Goal: Information Seeking & Learning: Learn about a topic

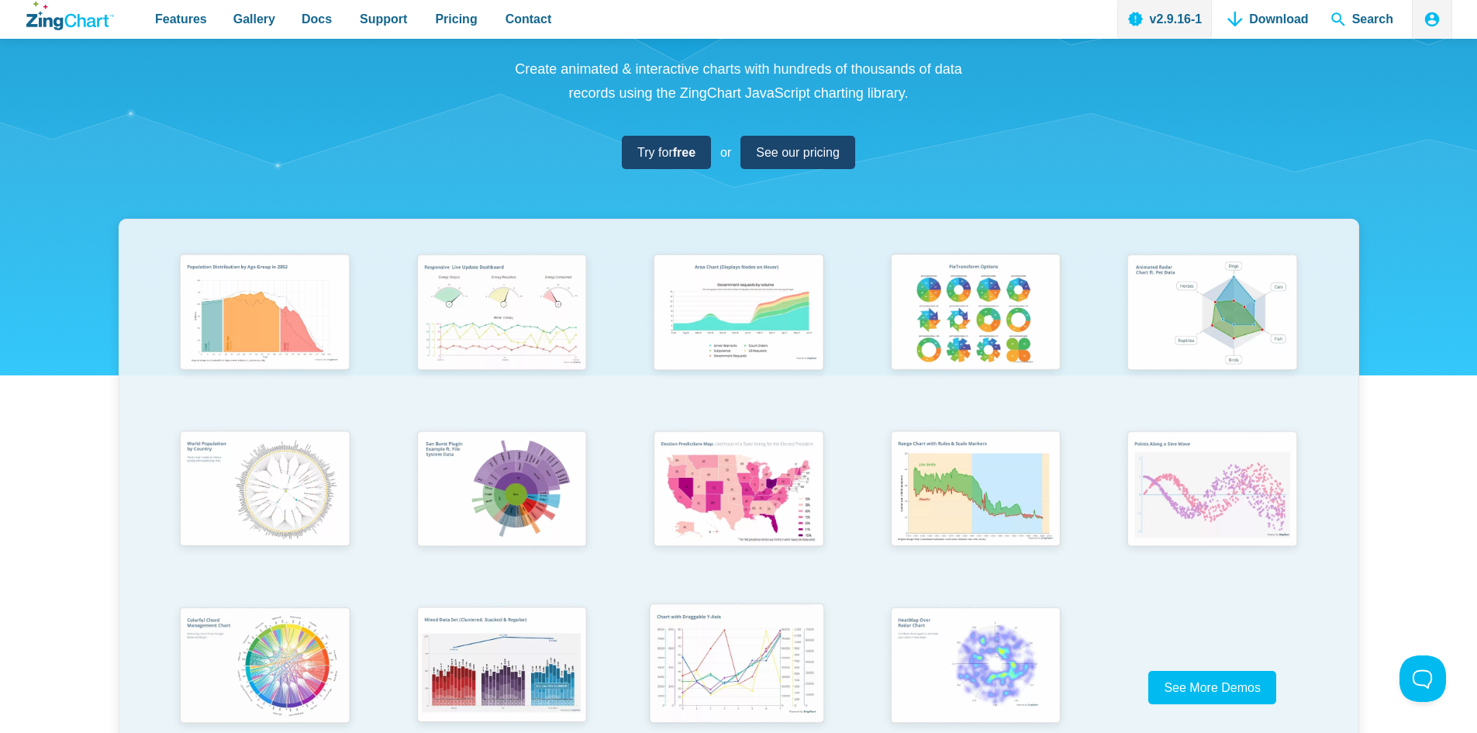
scroll to position [155, 0]
click at [307, 295] on img "App Content" at bounding box center [262, 314] width 195 height 140
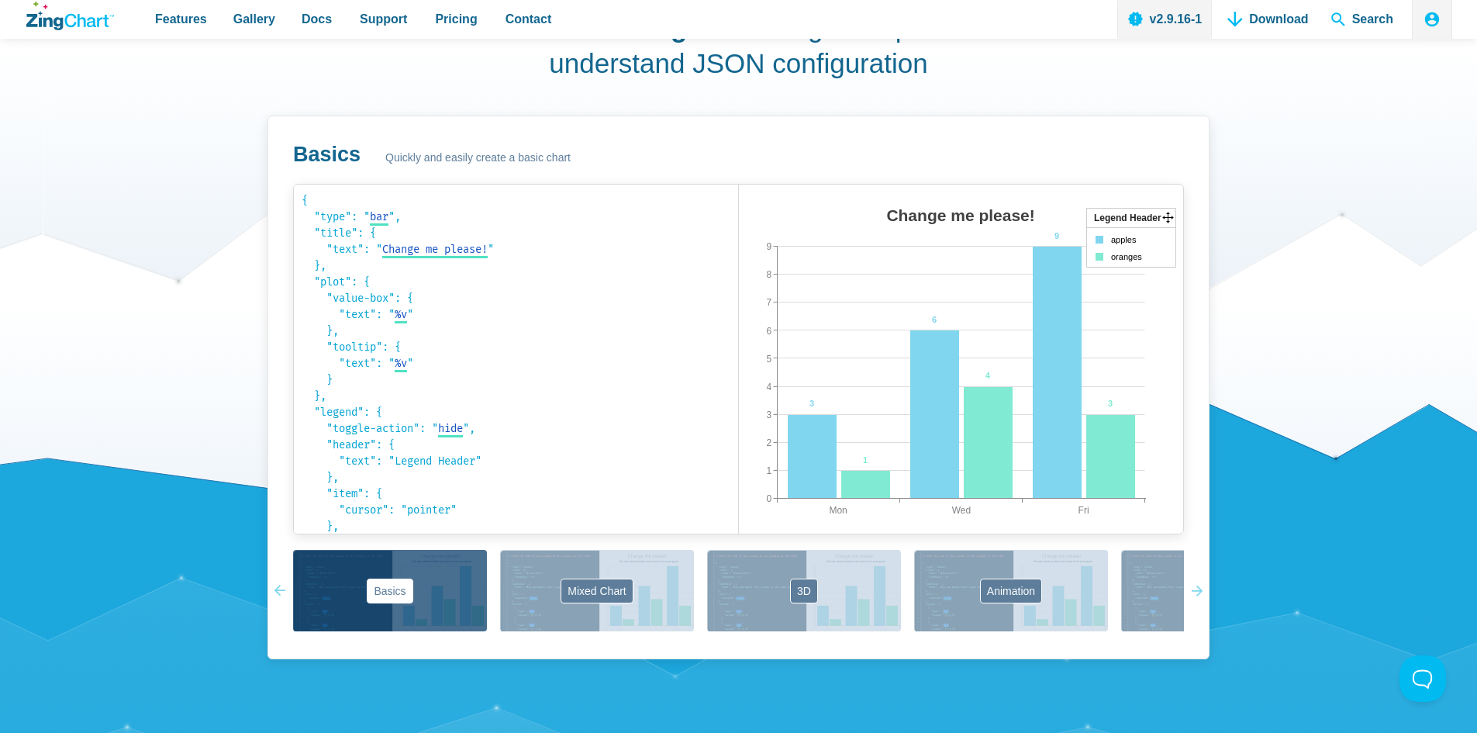
scroll to position [1008, 0]
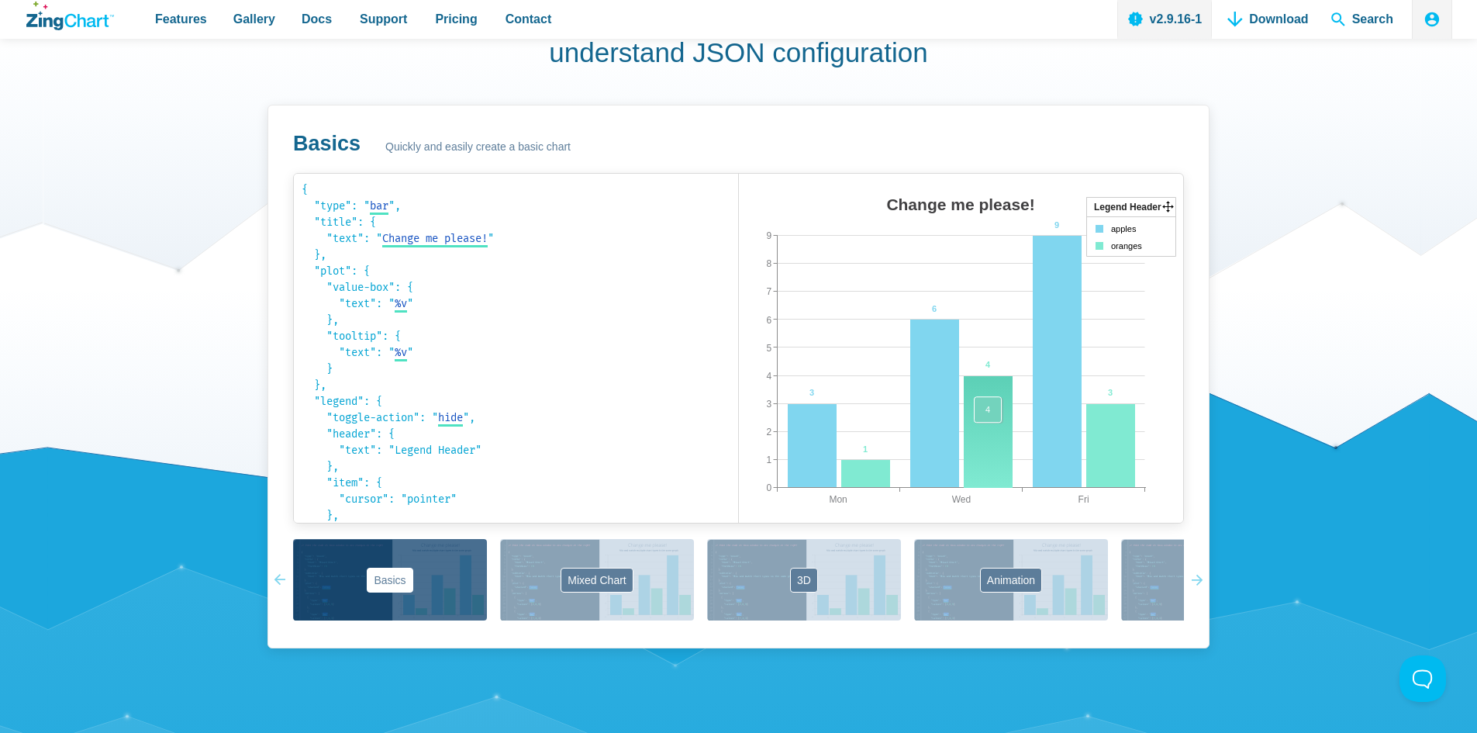
click at [739, 538] on area "App Content" at bounding box center [739, 538] width 0 height 0
click at [1167, 563] on button "Labels" at bounding box center [1218, 579] width 194 height 81
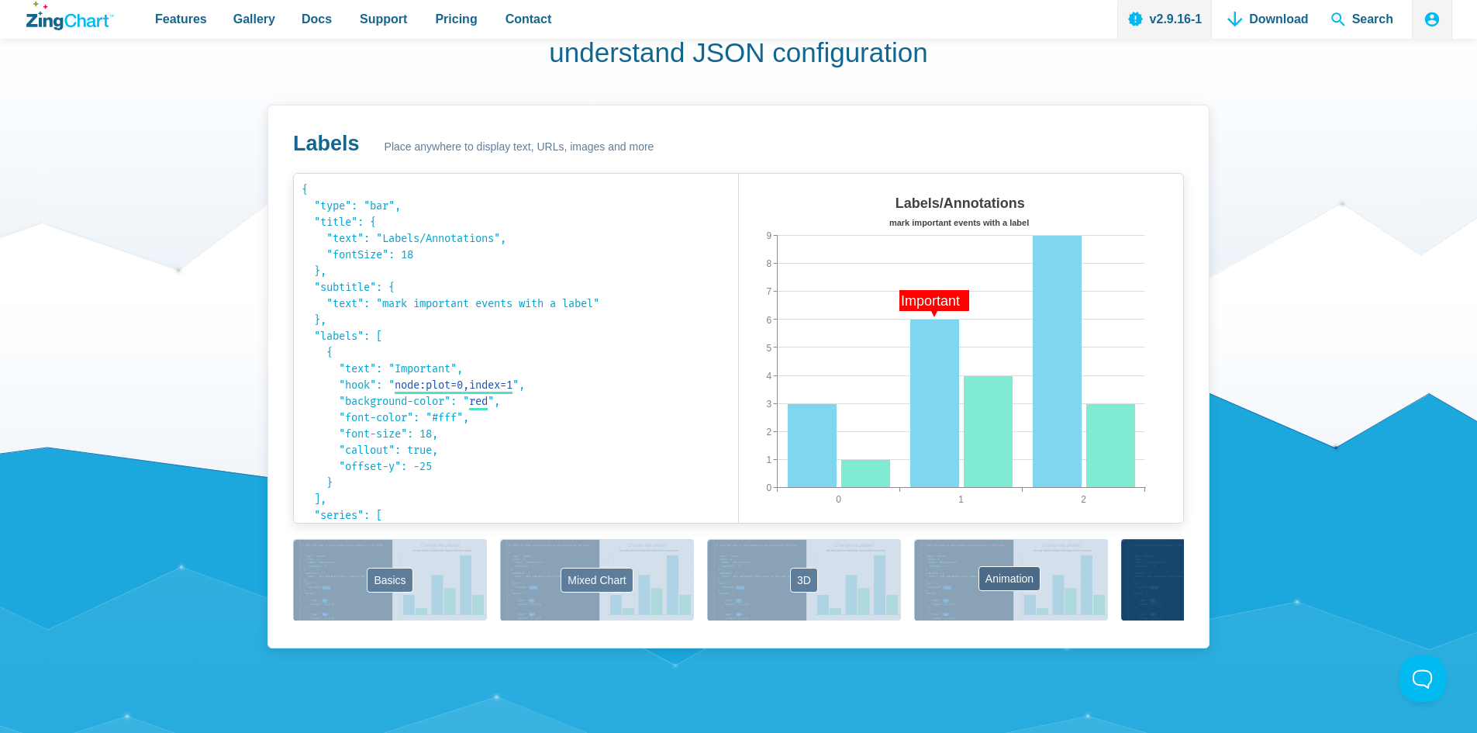
click at [1030, 573] on button "Animation" at bounding box center [1011, 579] width 194 height 81
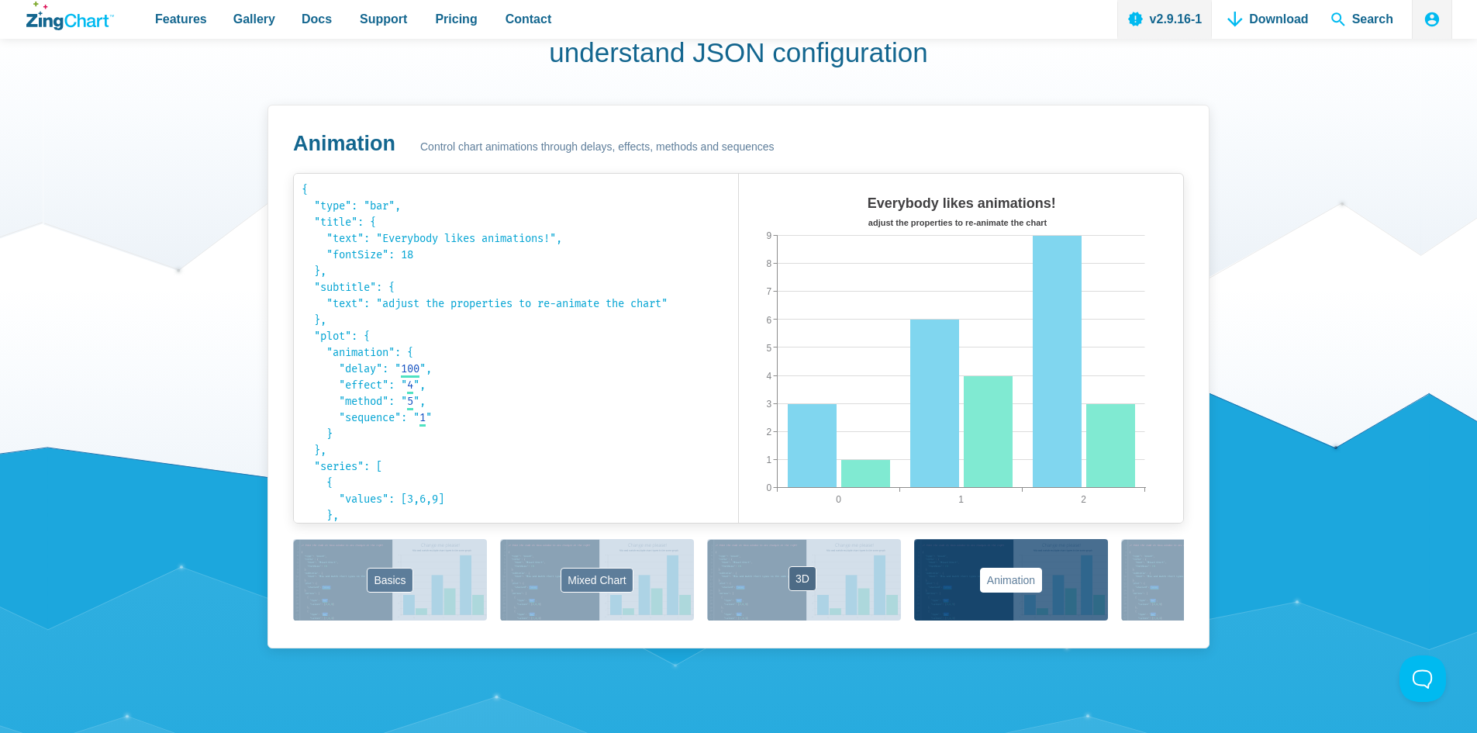
click at [862, 584] on button "3D" at bounding box center [804, 579] width 194 height 81
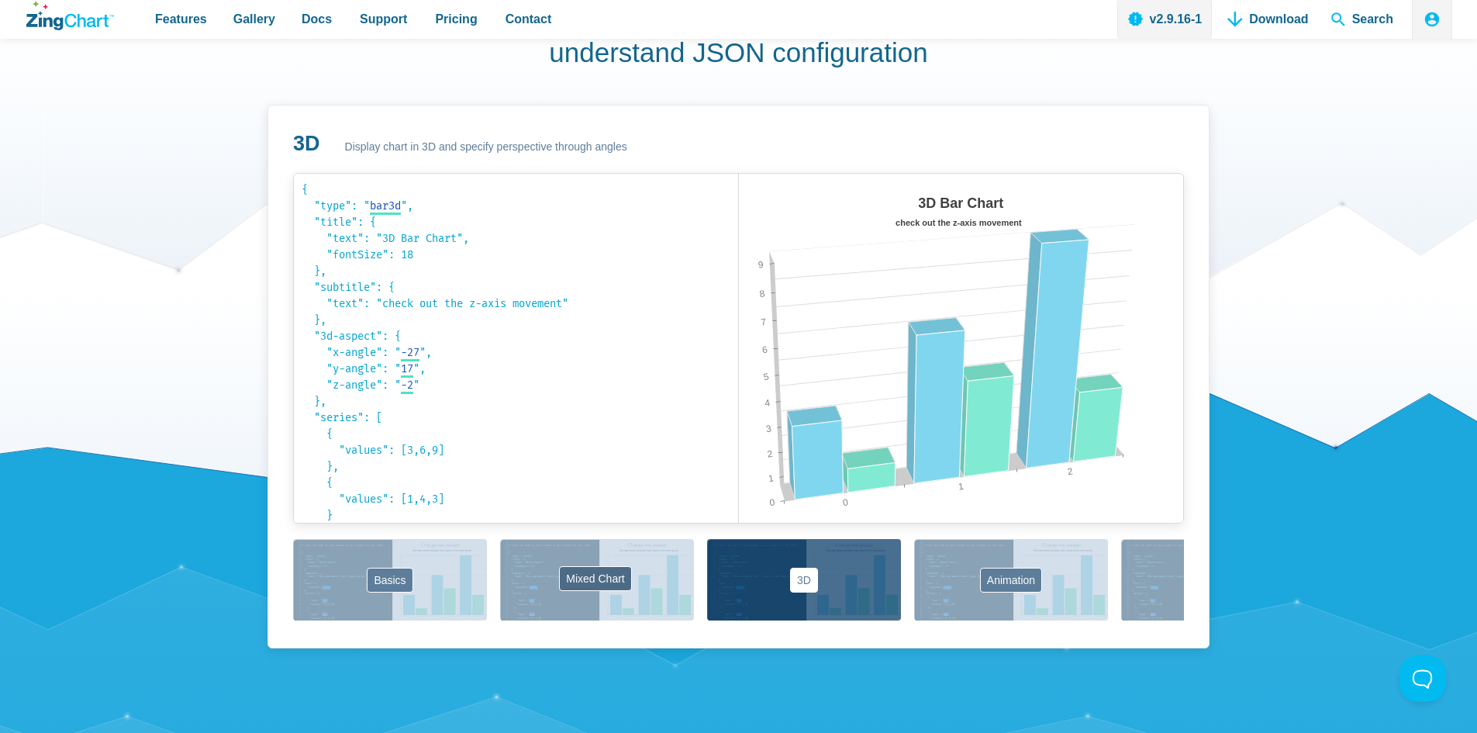
click at [666, 581] on button "Mixed Chart" at bounding box center [597, 579] width 194 height 81
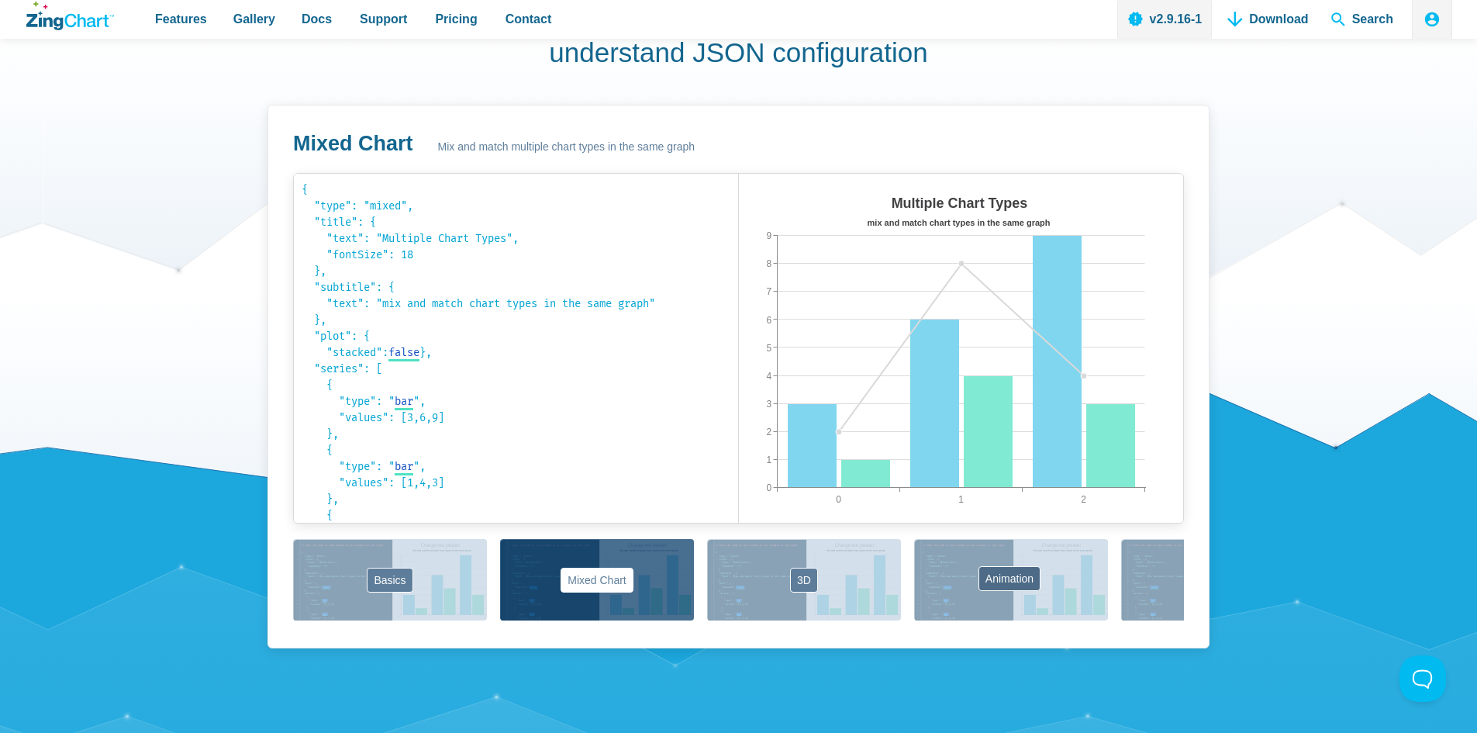
click at [1036, 565] on button "Animation" at bounding box center [1011, 579] width 194 height 81
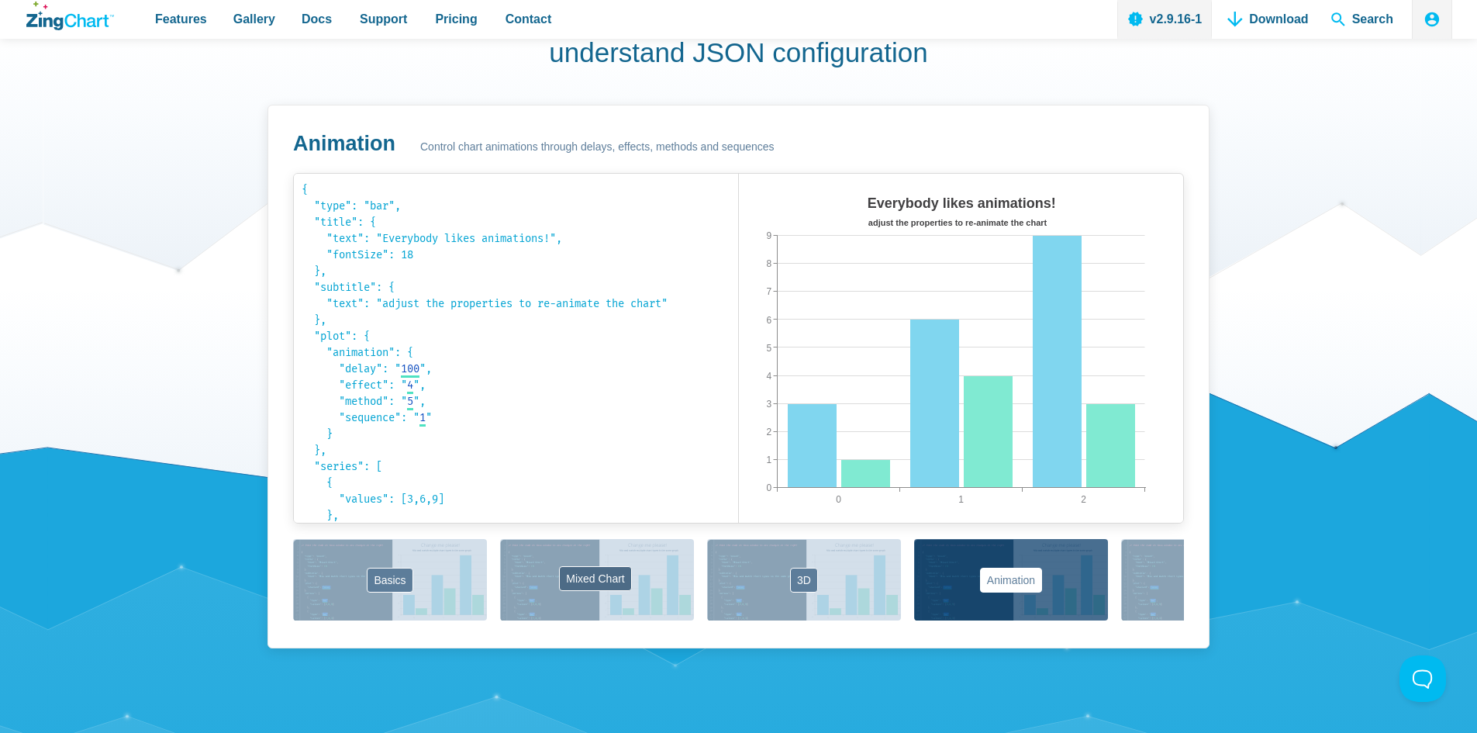
click at [551, 579] on button "Mixed Chart" at bounding box center [597, 579] width 194 height 81
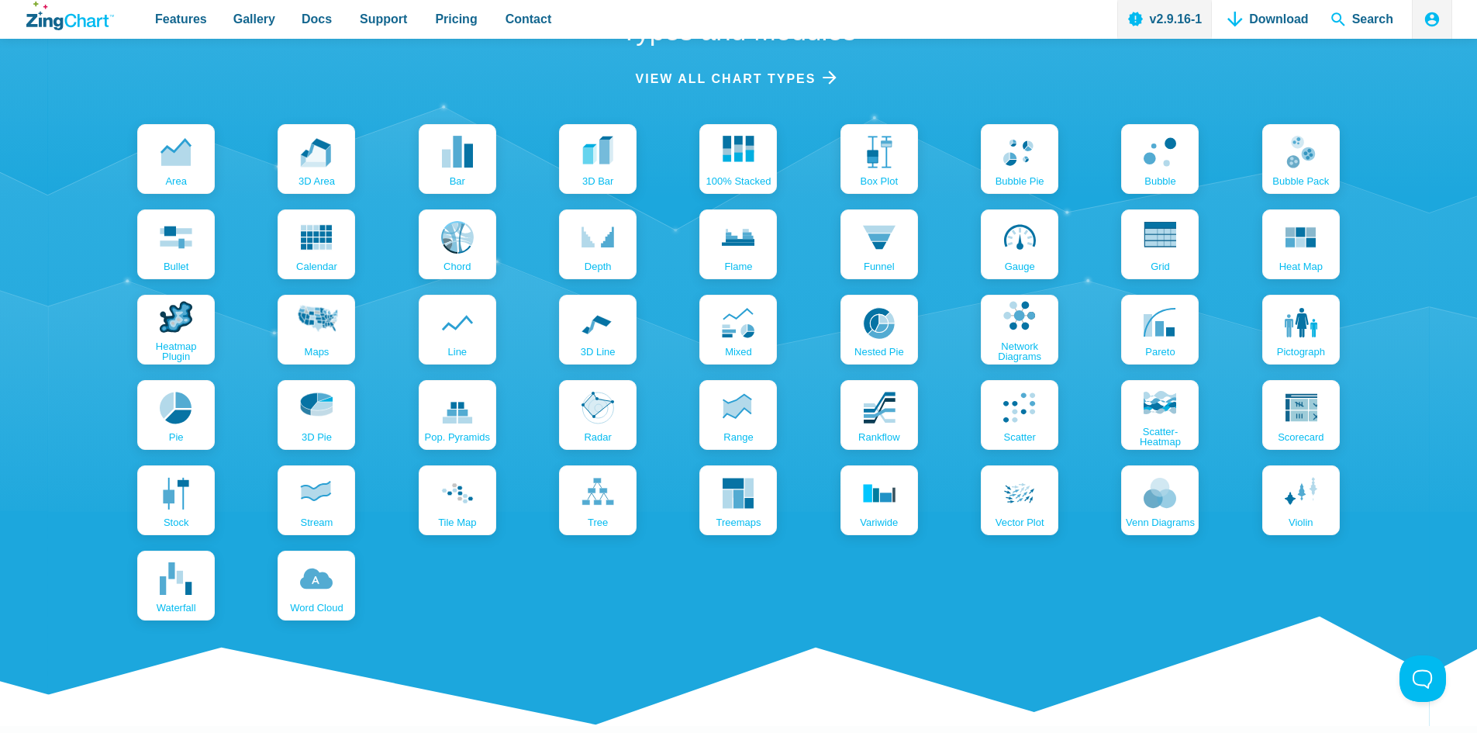
scroll to position [1784, 0]
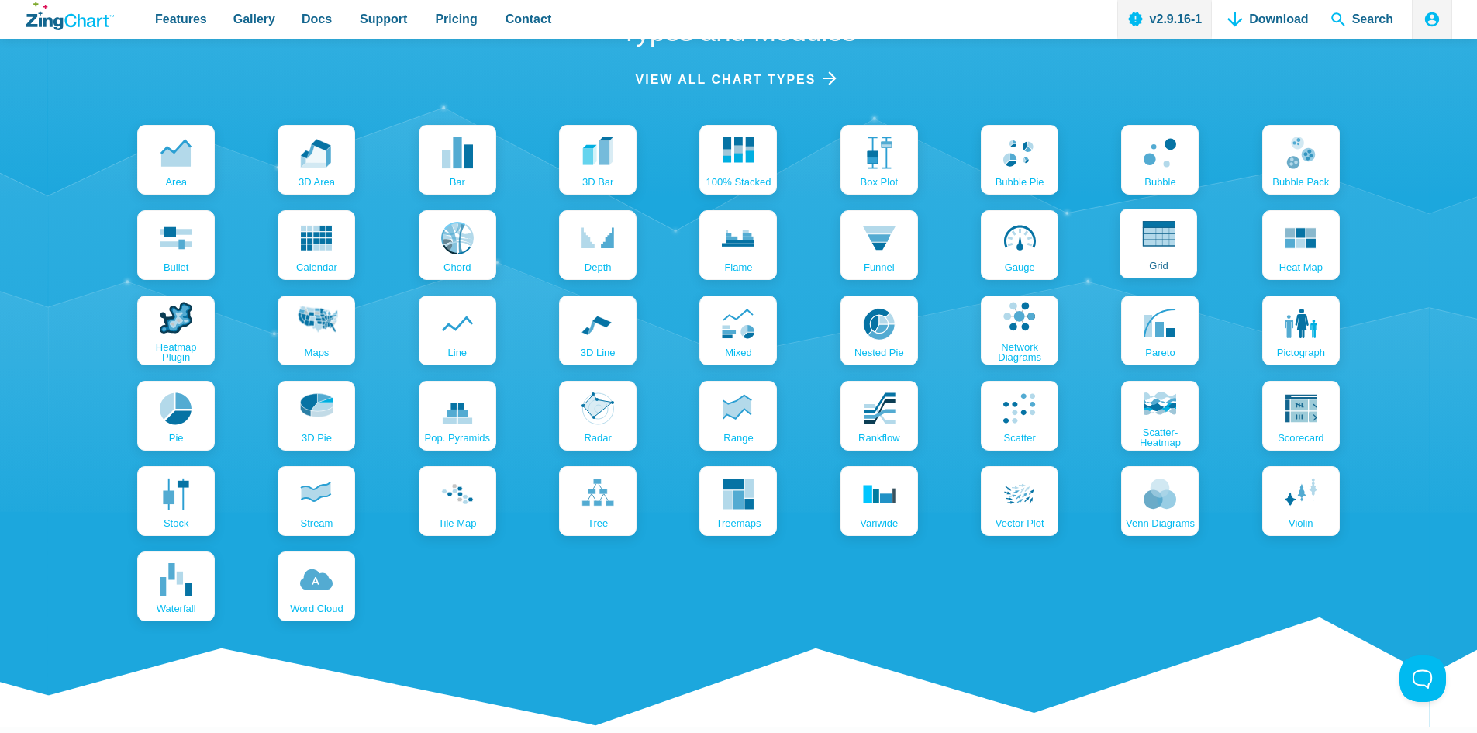
click at [1164, 244] on use "App Content" at bounding box center [1160, 233] width 33 height 25
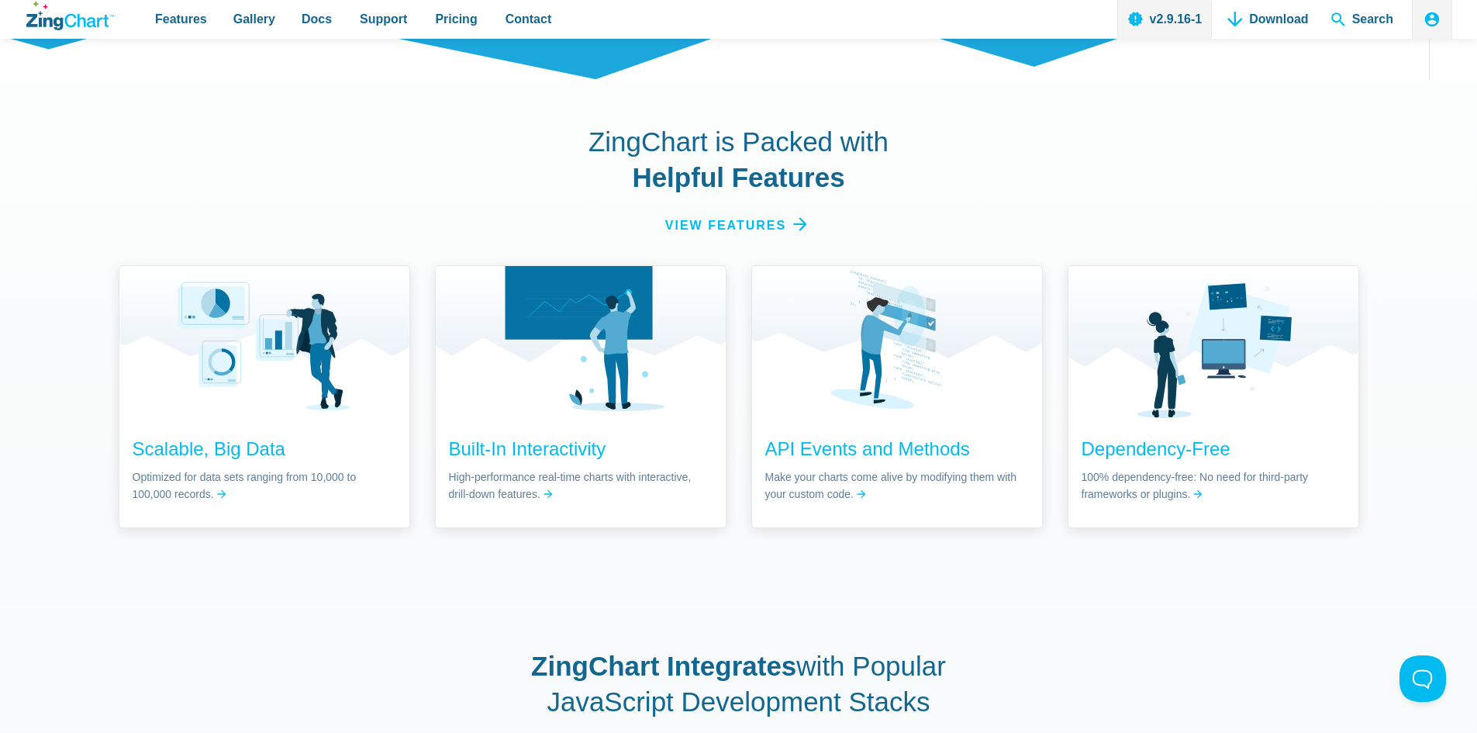
scroll to position [2482, 0]
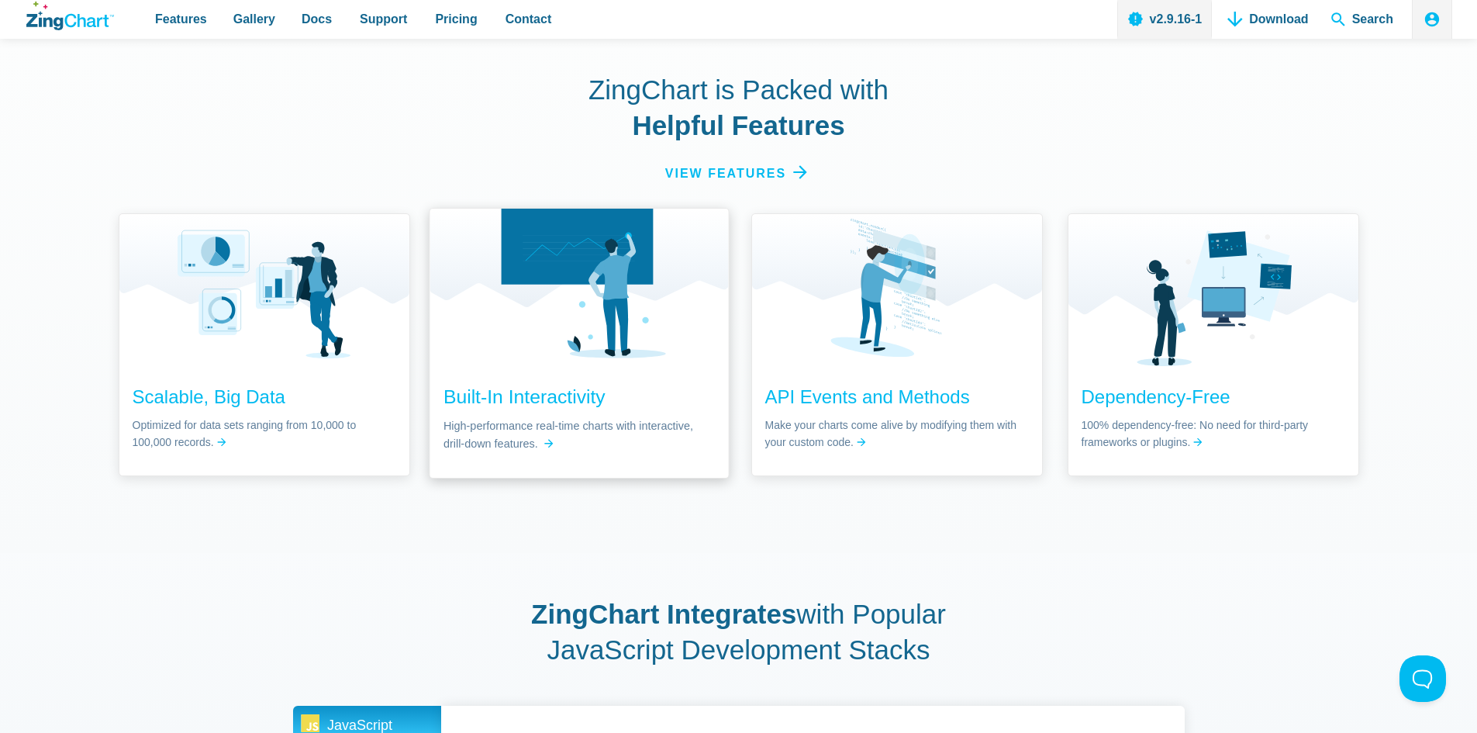
click at [651, 279] on img "App Content" at bounding box center [579, 283] width 299 height 151
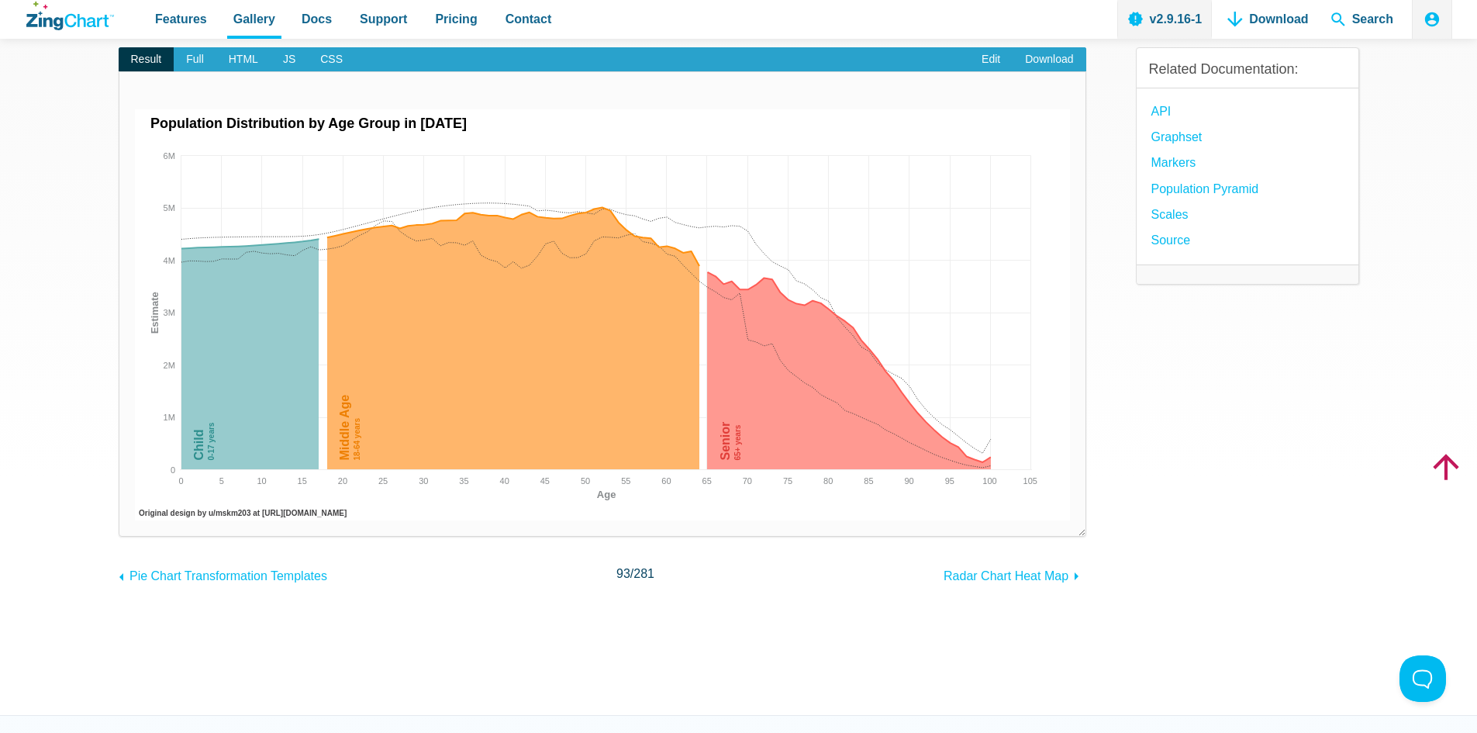
click at [835, 333] on img "App Content" at bounding box center [602, 314] width 935 height 411
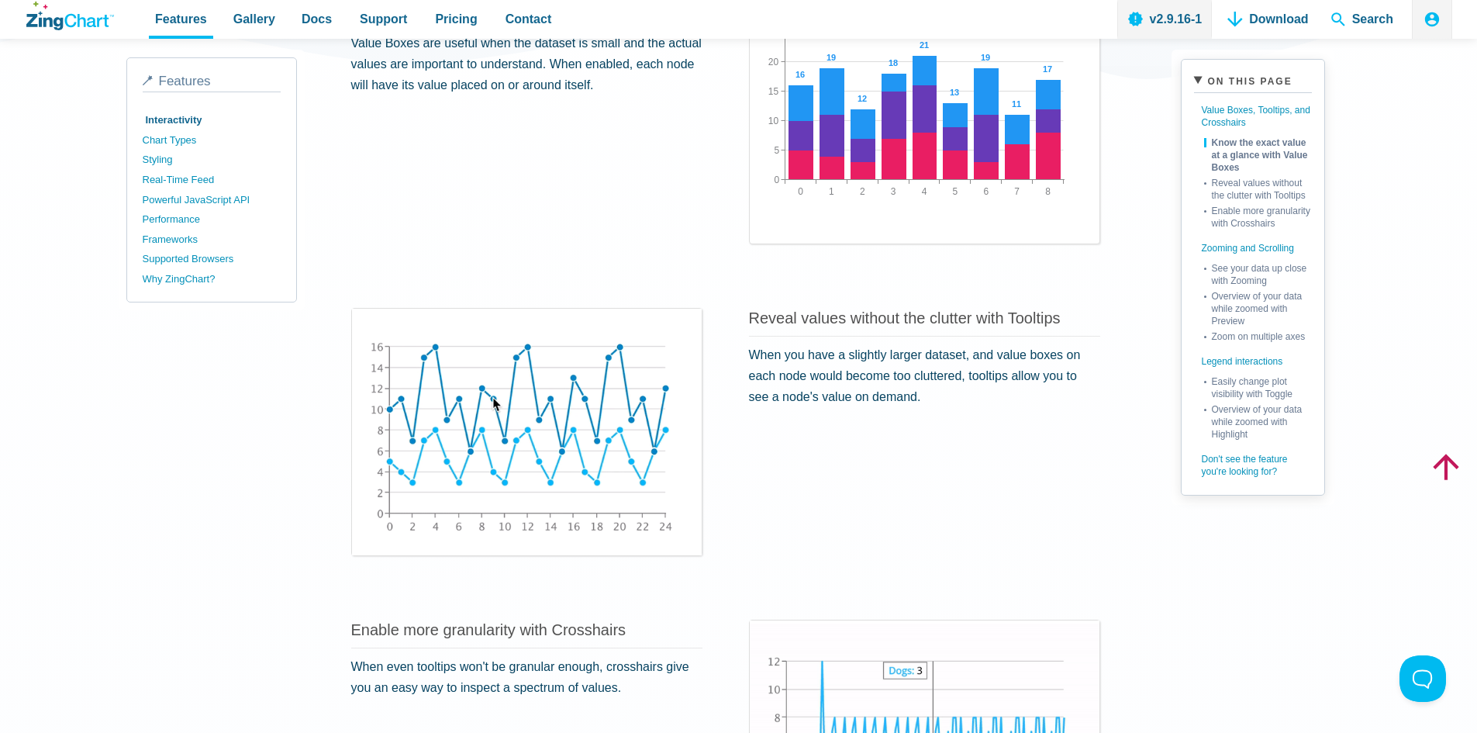
scroll to position [698, 0]
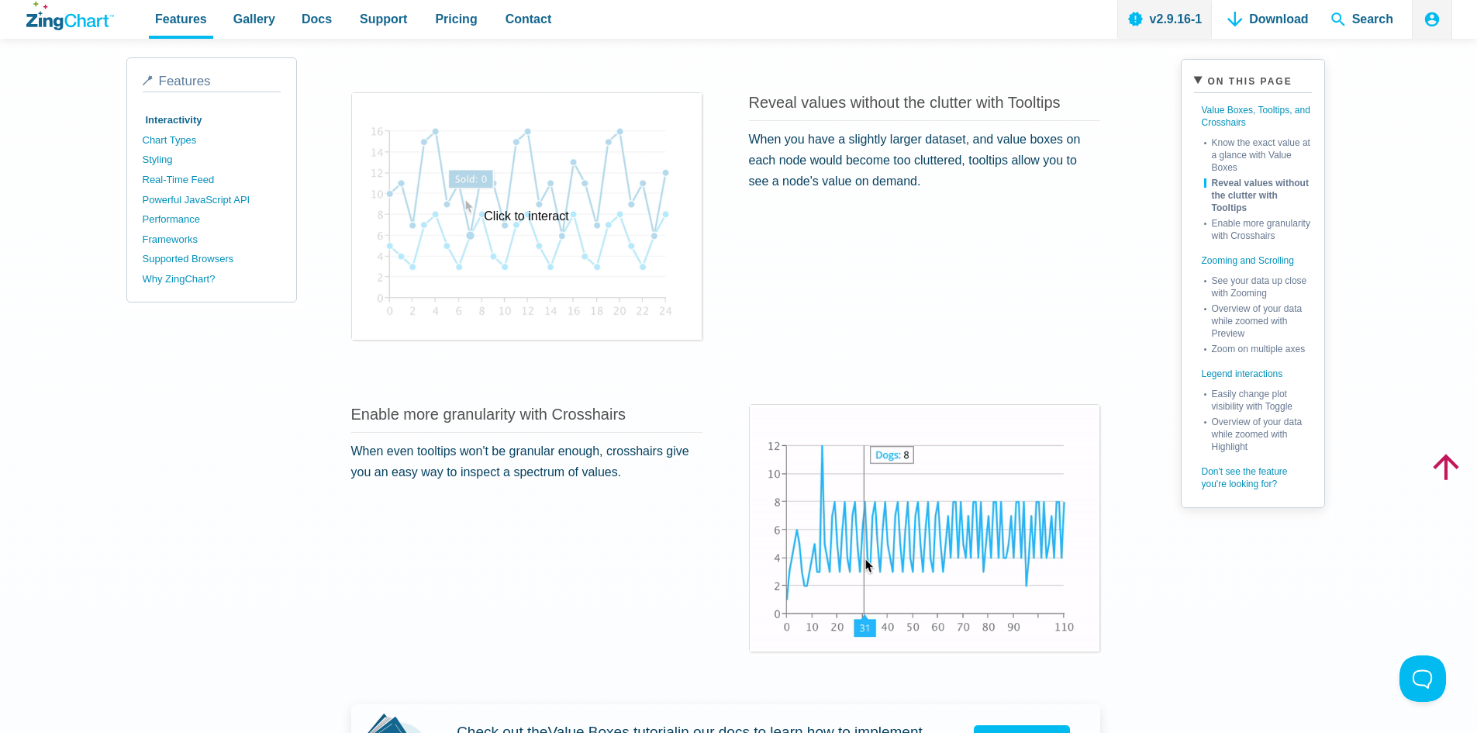
click at [470, 218] on div "Click to interact" at bounding box center [527, 216] width 350 height 247
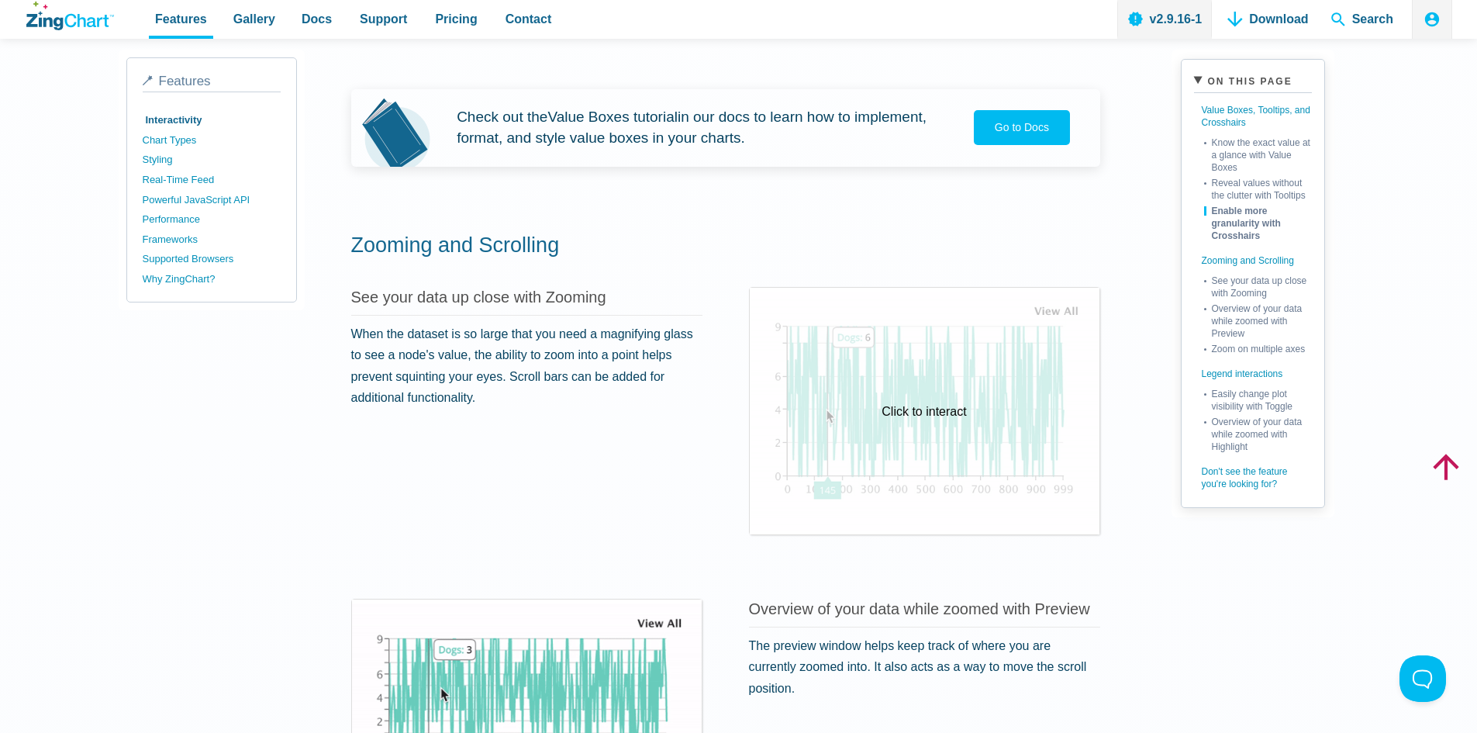
scroll to position [1318, 0]
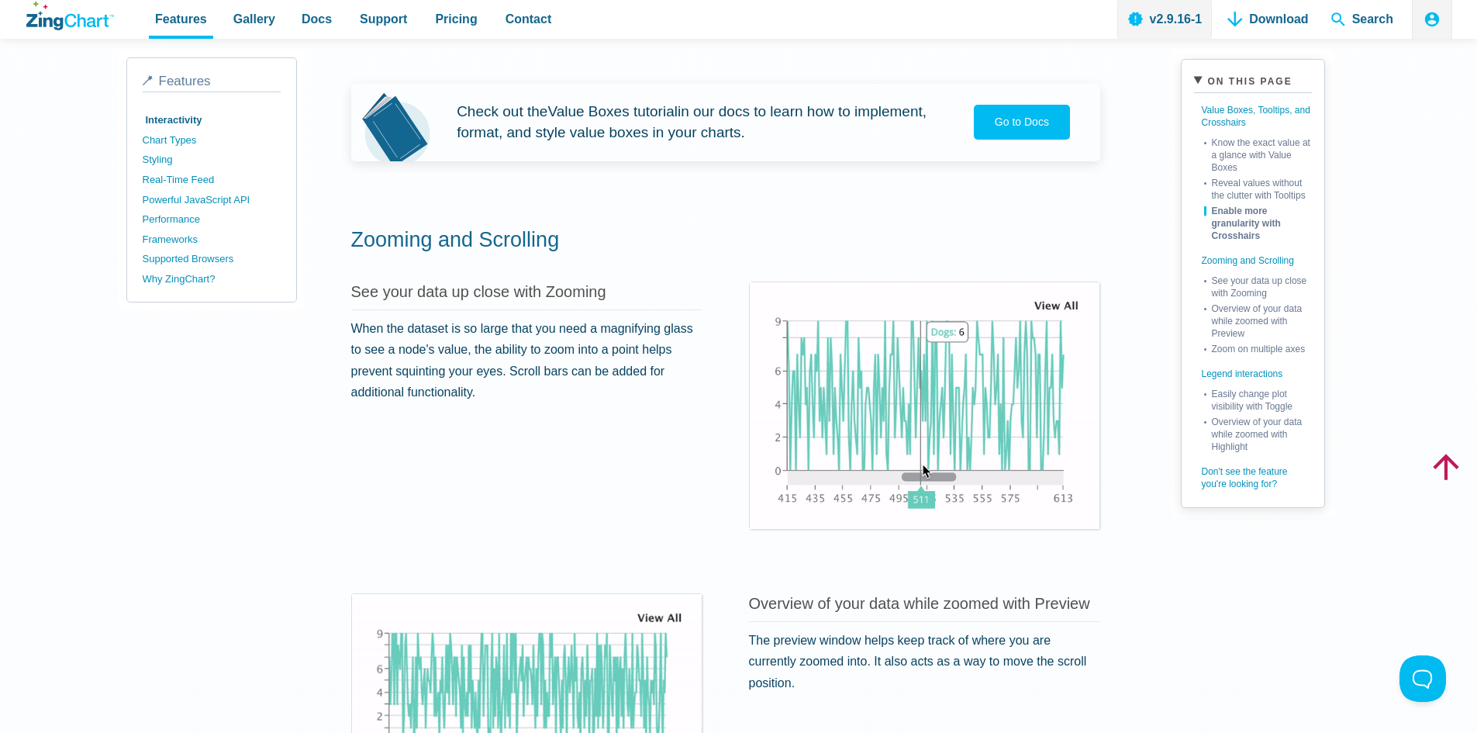
click at [878, 377] on div "Click to interact" at bounding box center [925, 405] width 350 height 247
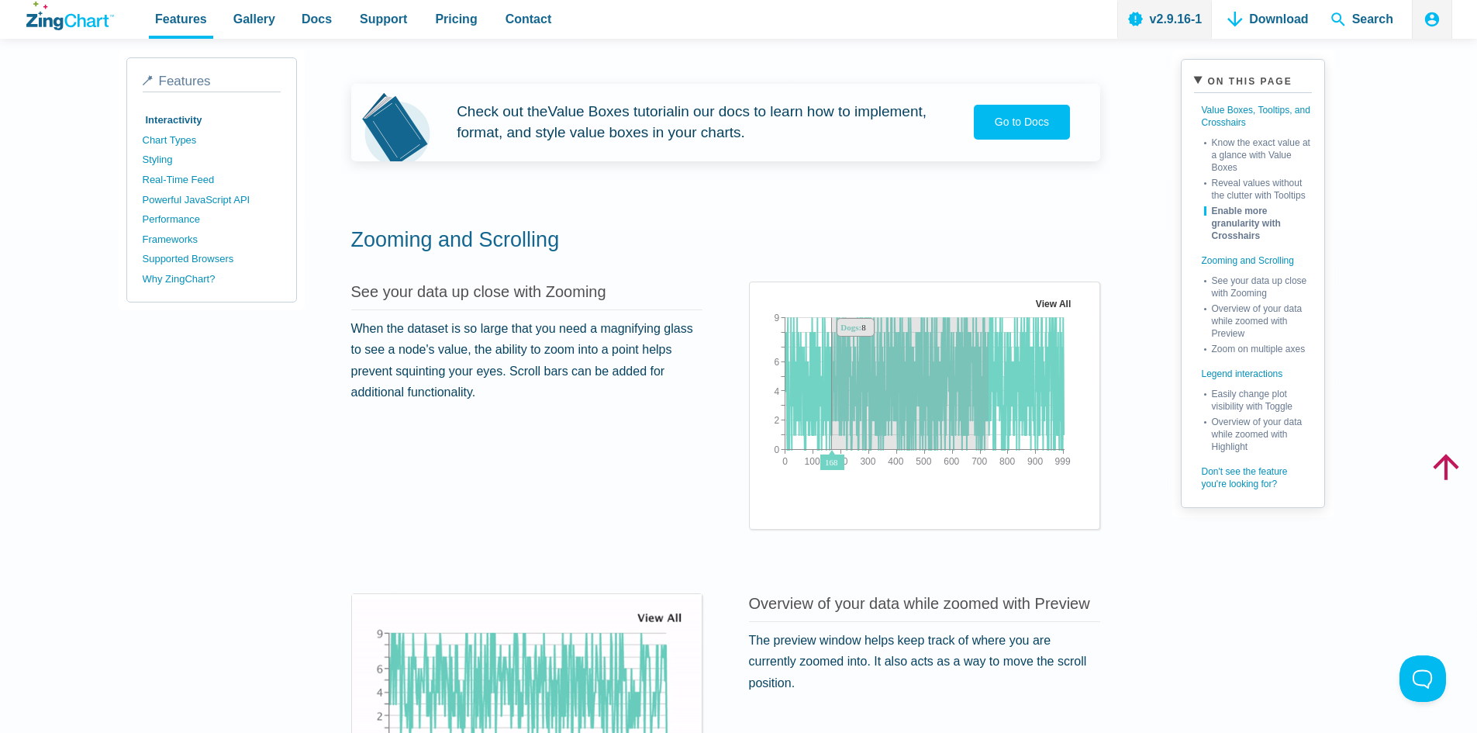
drag, startPoint x: 832, startPoint y: 340, endPoint x: 989, endPoint y: 385, distance: 162.8
click at [989, 385] on img "App Content" at bounding box center [924, 392] width 325 height 194
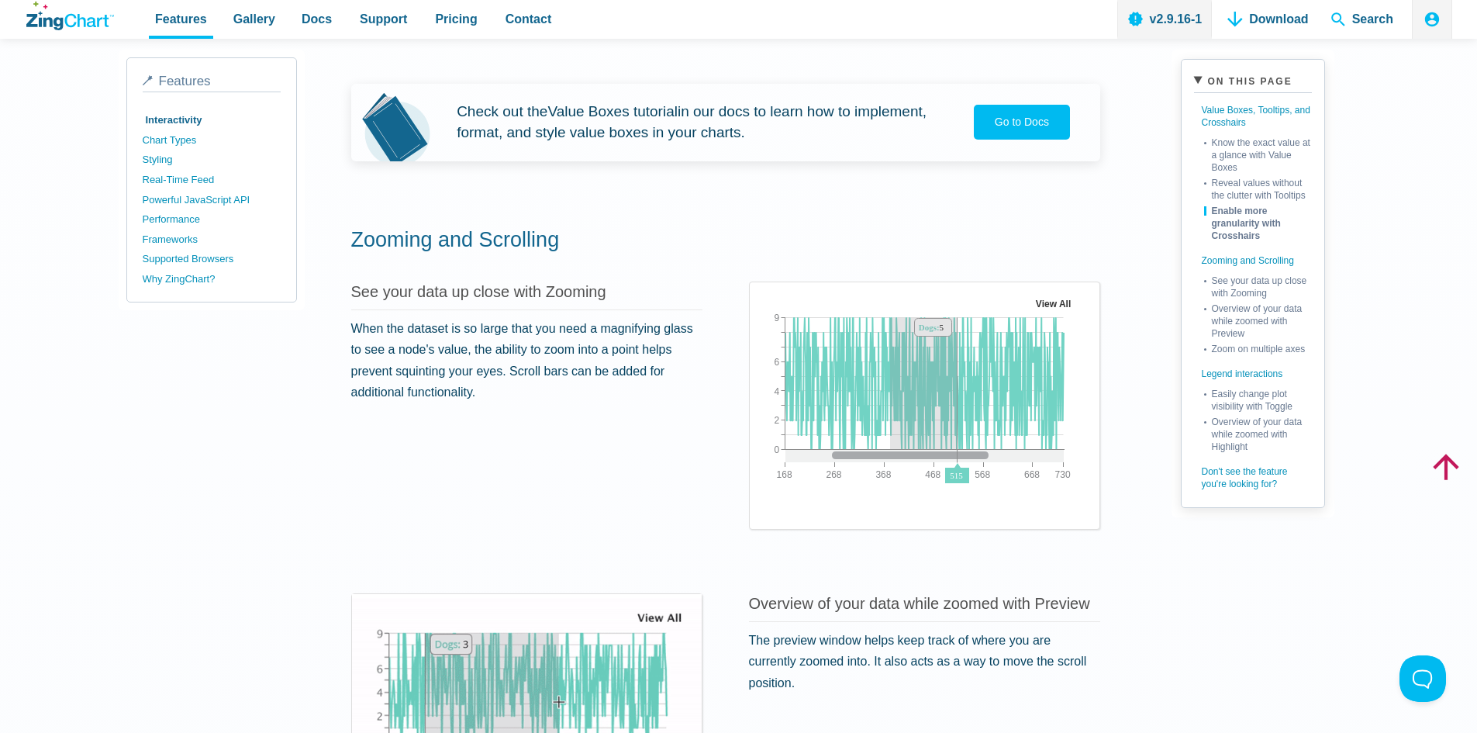
drag, startPoint x: 957, startPoint y: 365, endPoint x: 890, endPoint y: 392, distance: 72.0
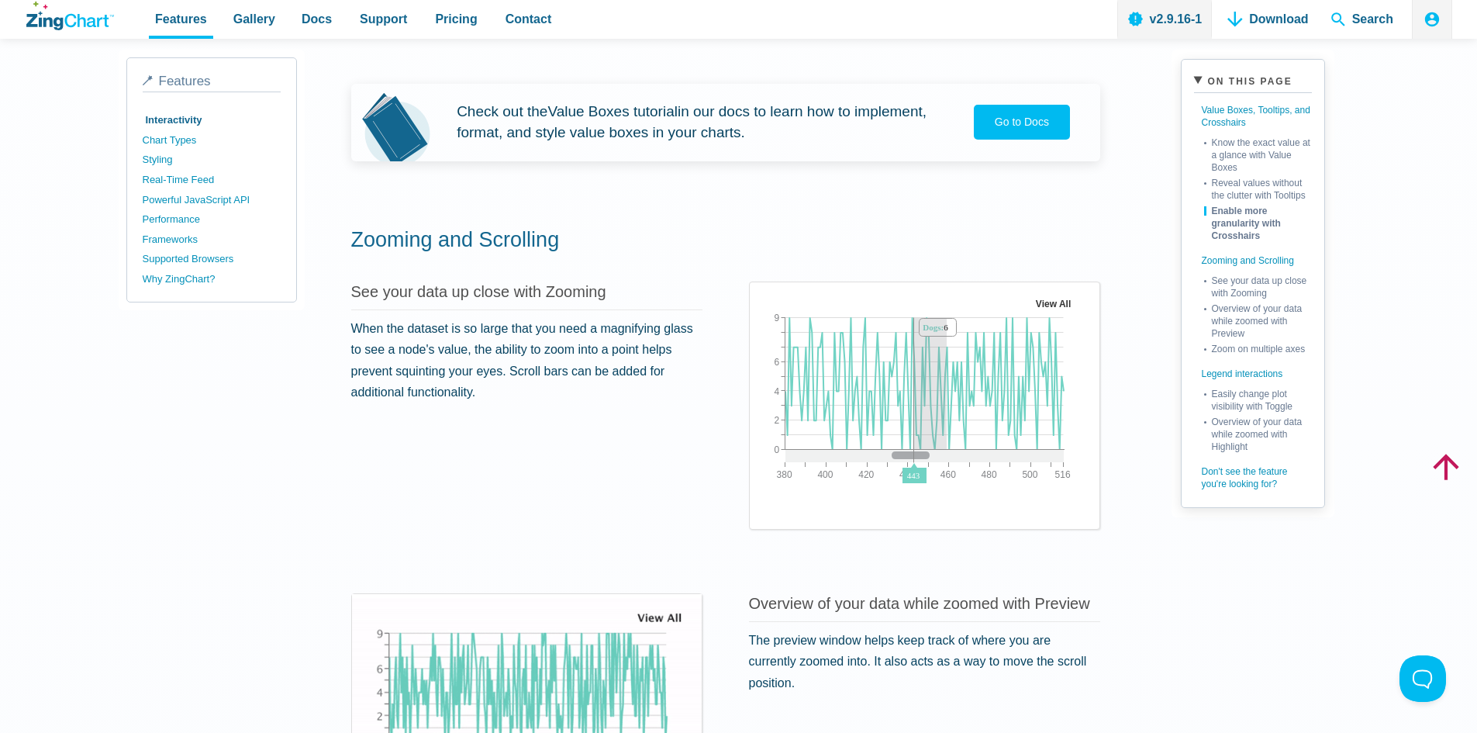
drag, startPoint x: 914, startPoint y: 370, endPoint x: 947, endPoint y: 371, distance: 32.6
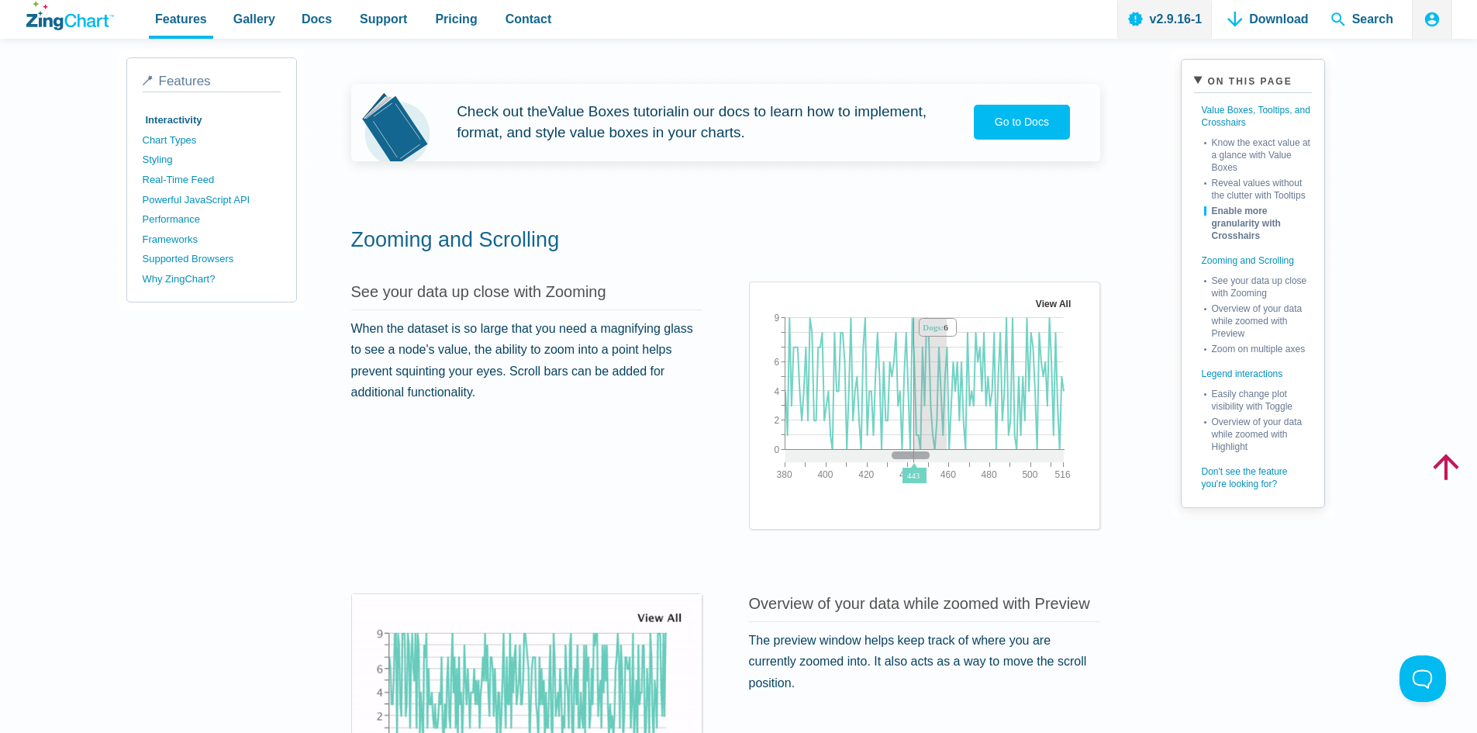
click at [947, 371] on img "App Content" at bounding box center [924, 392] width 325 height 194
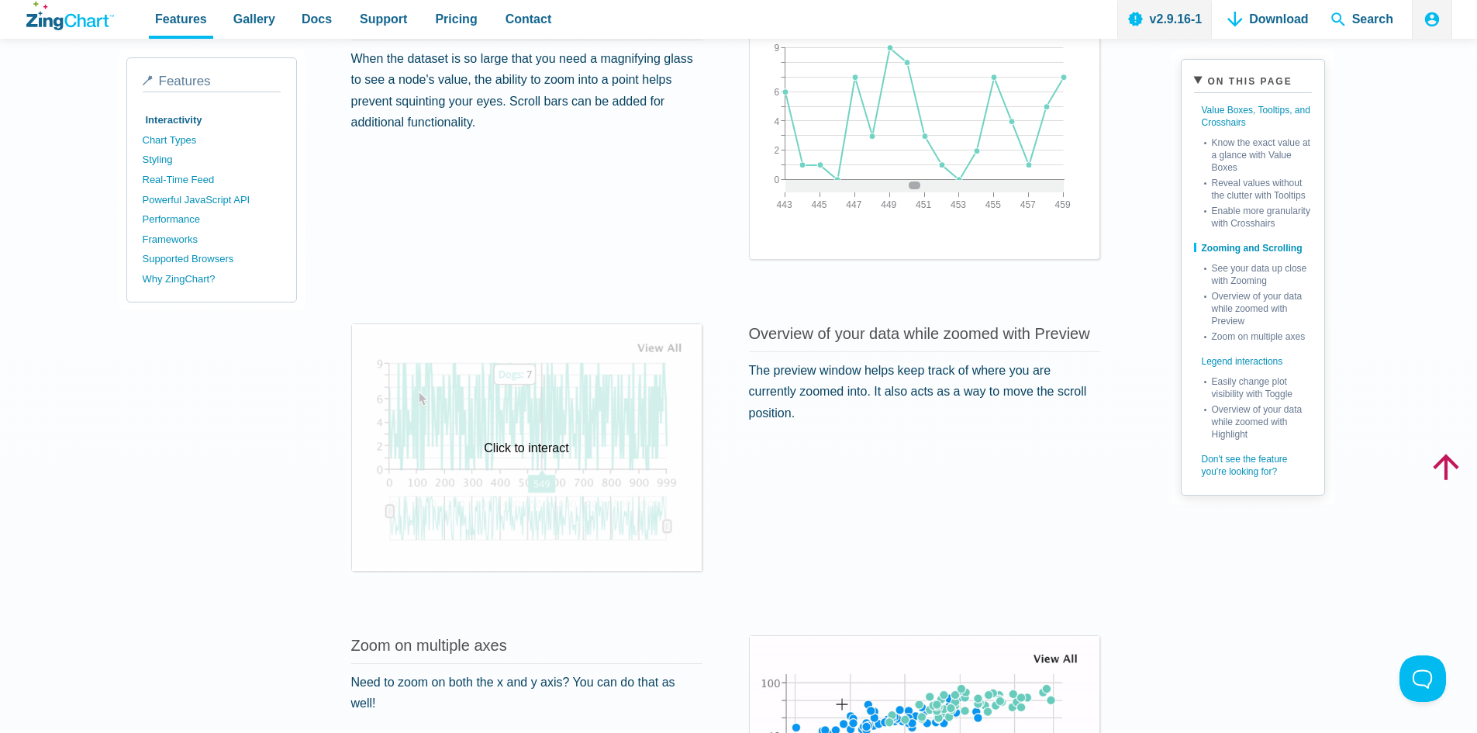
scroll to position [1706, 0]
